Goal: Transaction & Acquisition: Purchase product/service

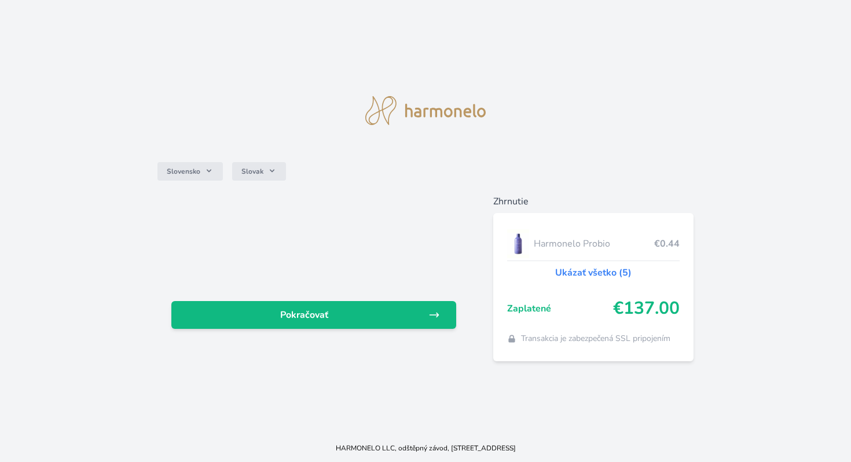
click at [446, 116] on img at bounding box center [425, 110] width 120 height 29
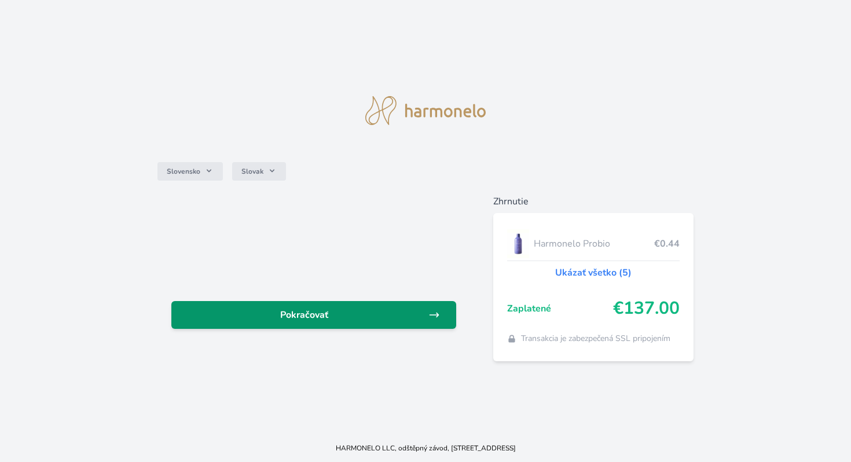
click at [322, 315] on span "Pokračovať" at bounding box center [305, 315] width 248 height 14
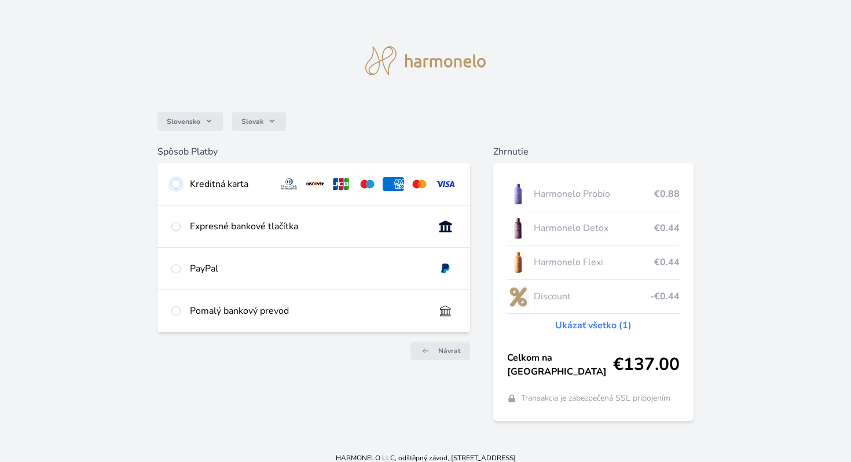
click at [176, 187] on input "radio" at bounding box center [175, 183] width 9 height 9
radio input "true"
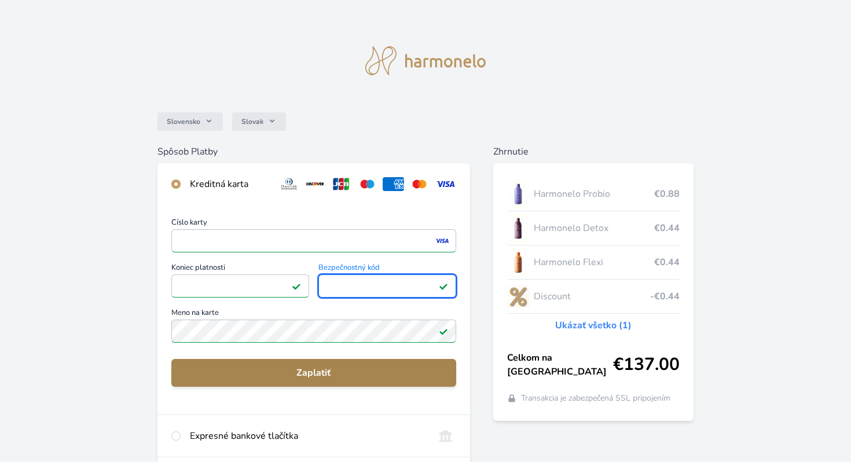
click at [326, 373] on span "Zaplatiť" at bounding box center [314, 373] width 266 height 14
